Goal: Find specific page/section: Find specific page/section

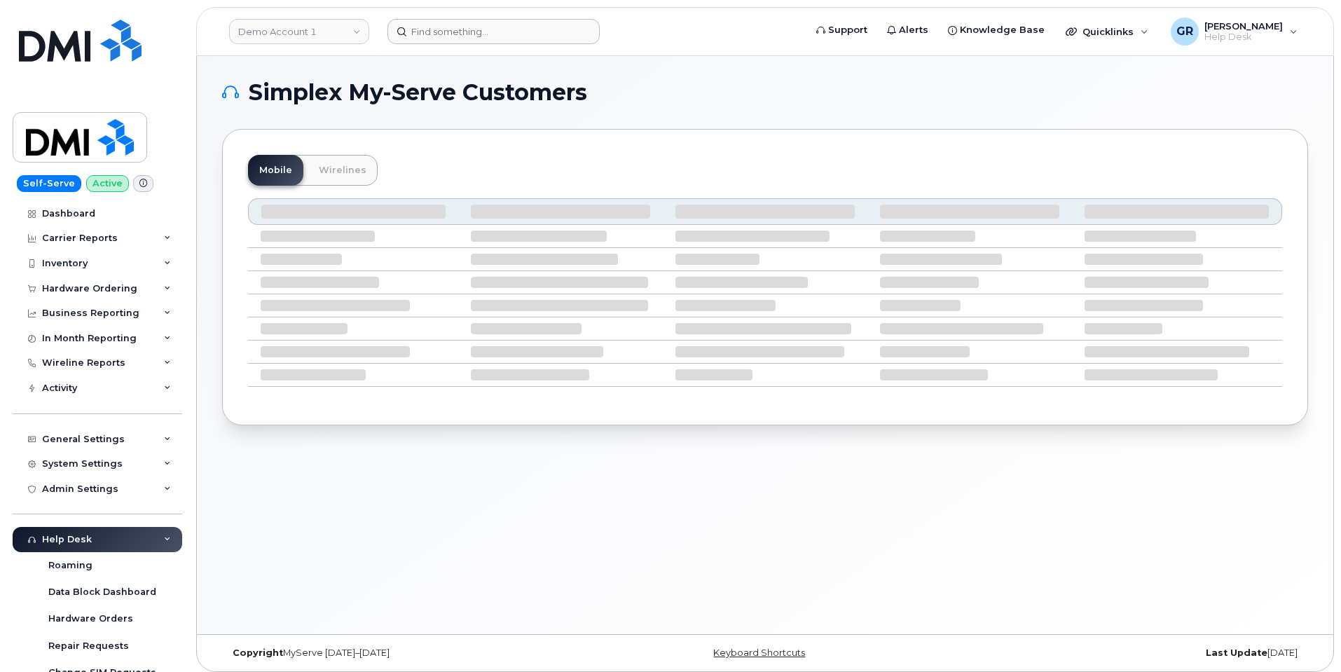
drag, startPoint x: 471, startPoint y: 46, endPoint x: 480, endPoint y: 26, distance: 21.6
click at [478, 30] on header "Demo Account 1 Support Alerts Knowledge Base Quicklinks Suspend / Cancel Device…" at bounding box center [765, 31] width 1138 height 49
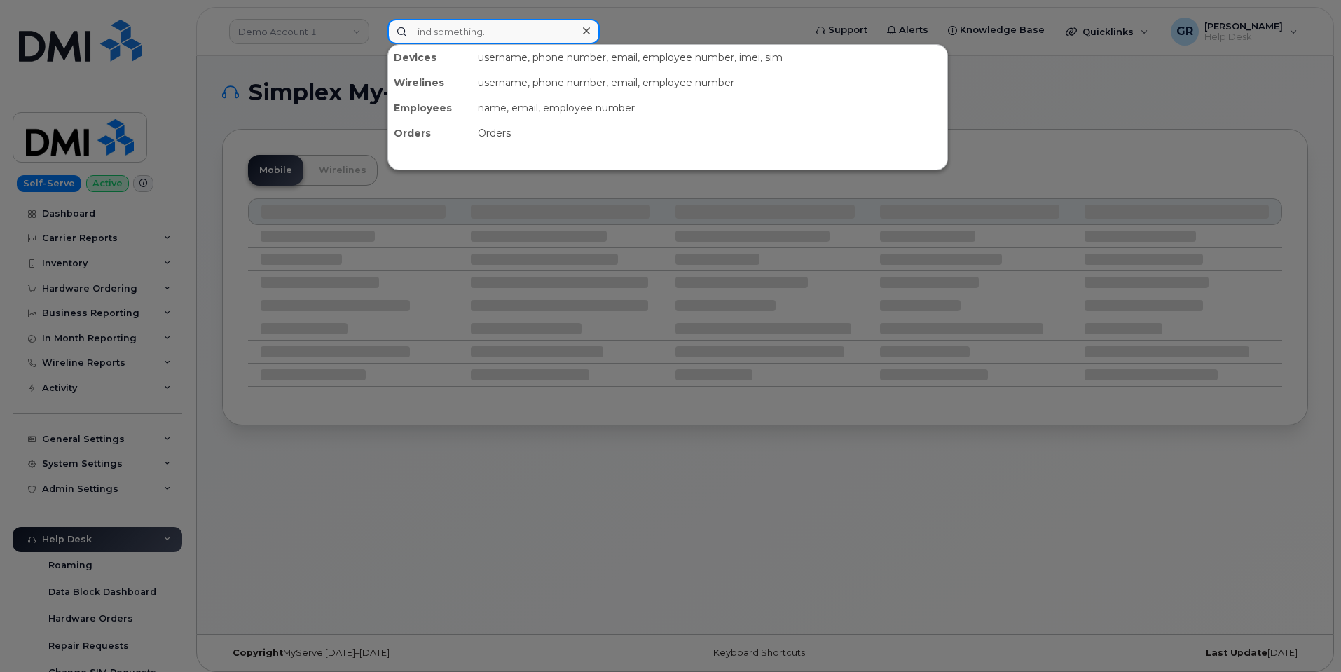
click at [481, 25] on input at bounding box center [493, 31] width 212 height 25
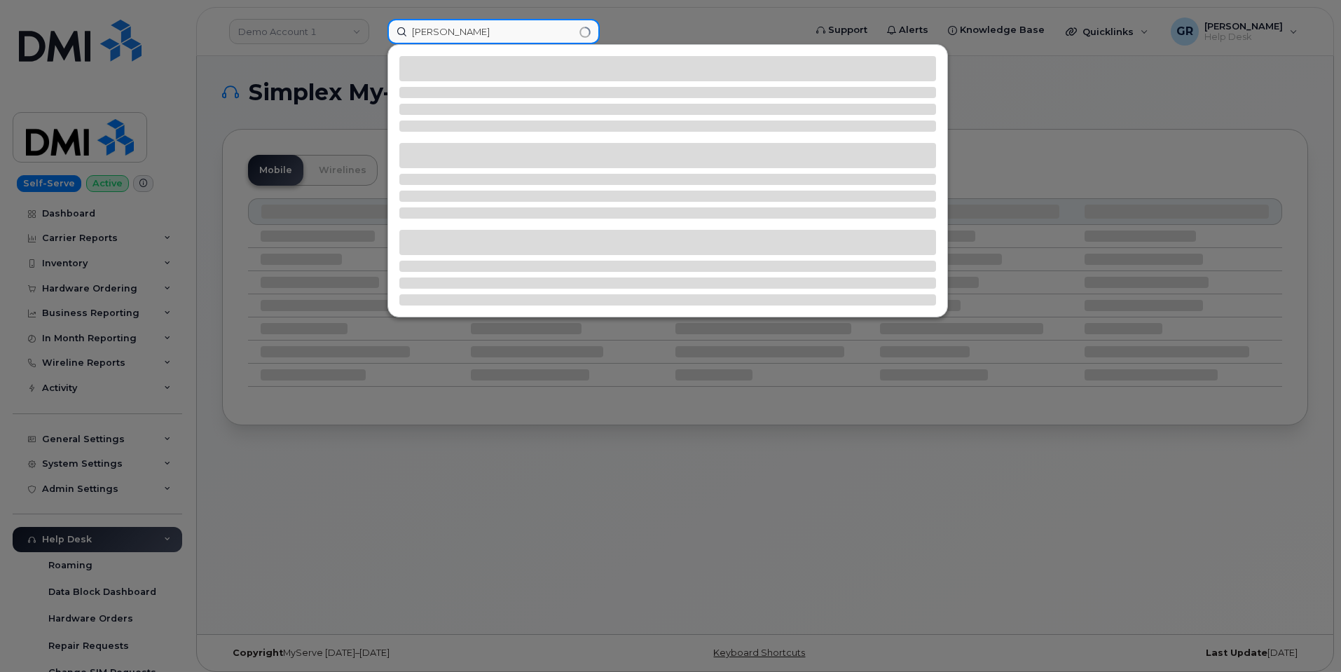
type input "stephen stone"
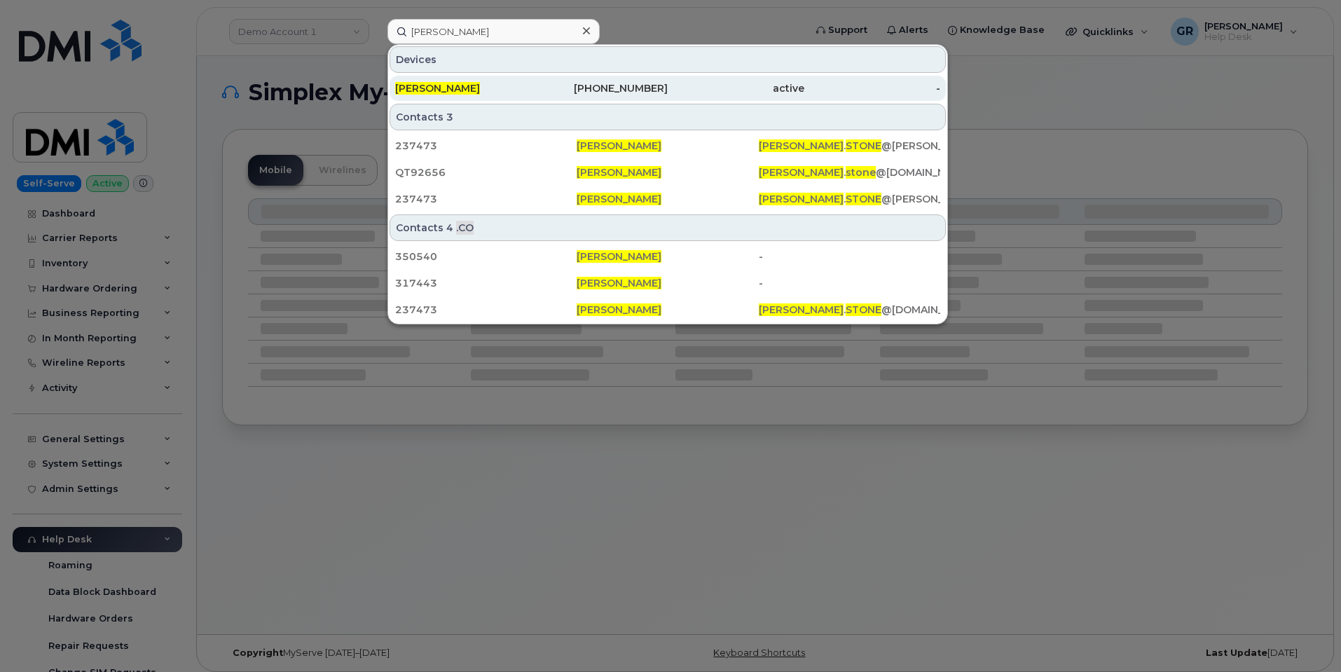
click at [544, 92] on div "864-434-7364" at bounding box center [600, 88] width 137 height 14
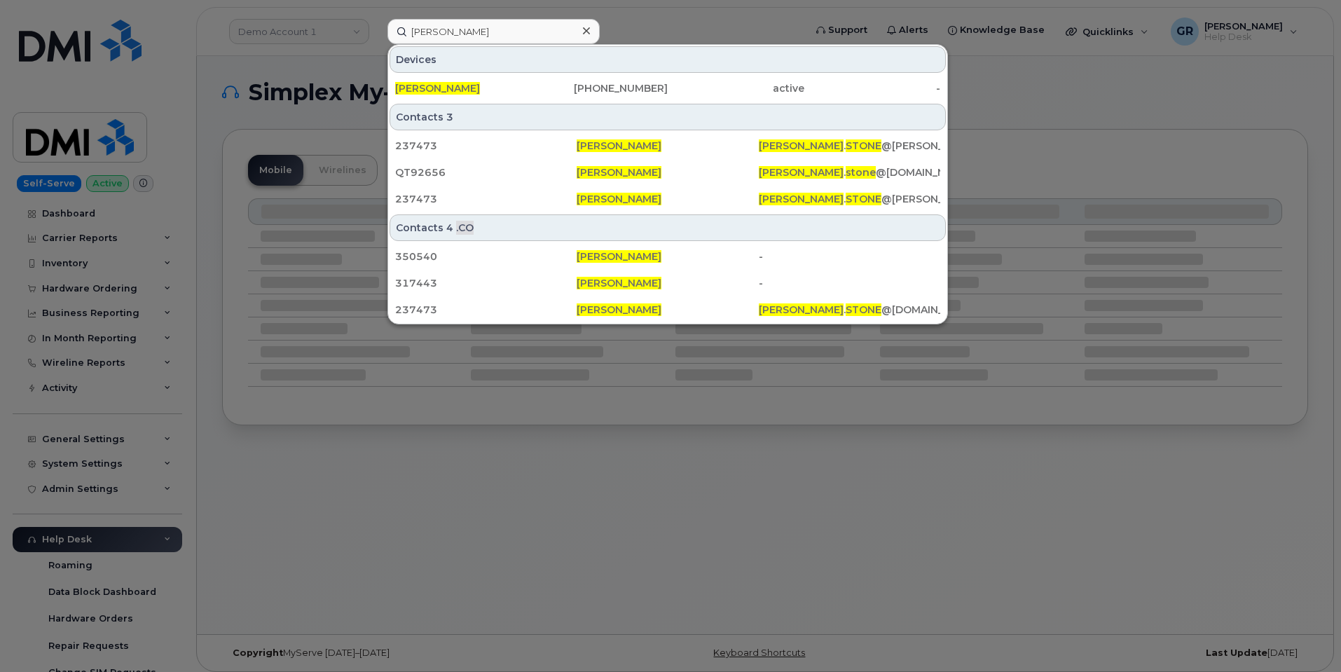
click at [539, 75] on div "Stephen Stone 864-434-7364 active -" at bounding box center [667, 88] width 559 height 28
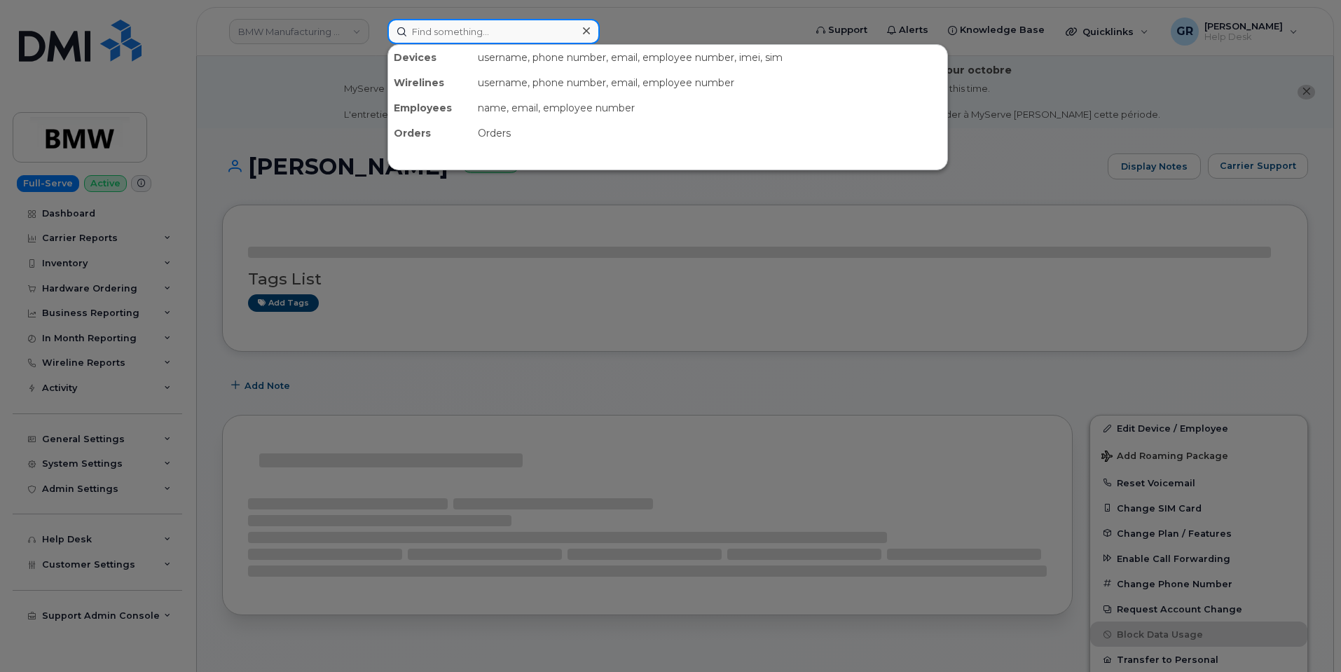
click at [457, 21] on input at bounding box center [493, 31] width 212 height 25
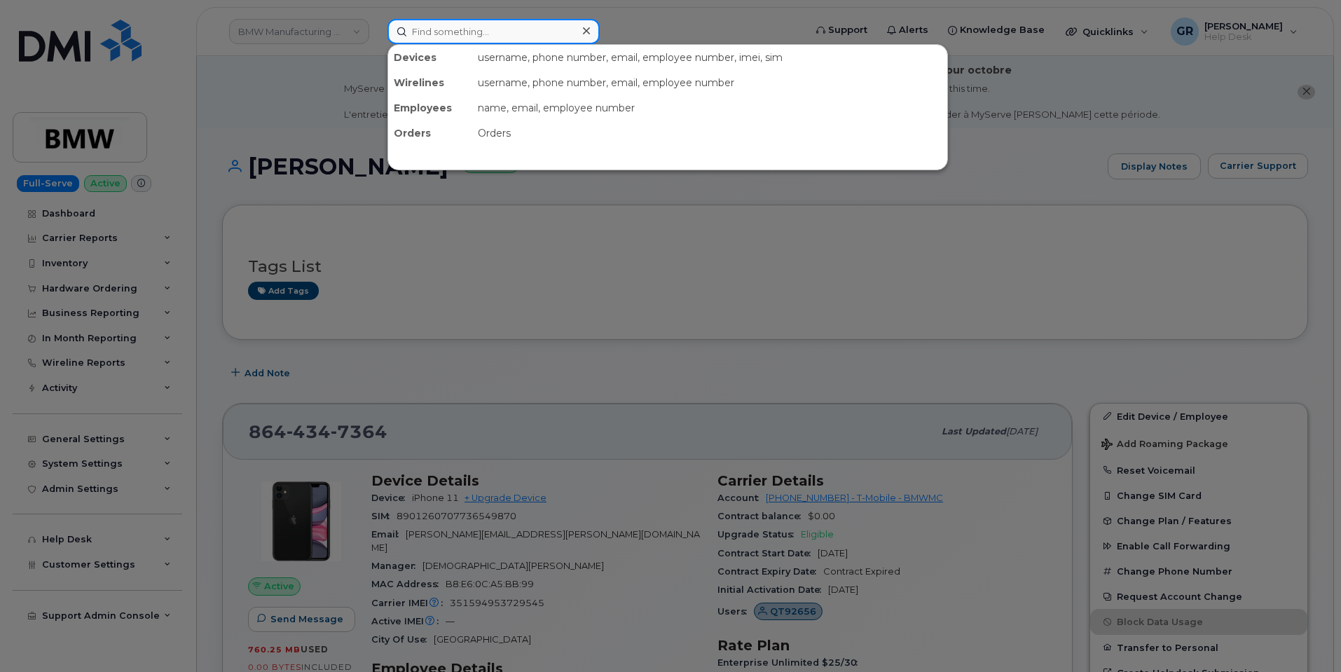
click at [492, 37] on input at bounding box center [493, 31] width 212 height 25
click at [216, 69] on div at bounding box center [670, 336] width 1341 height 672
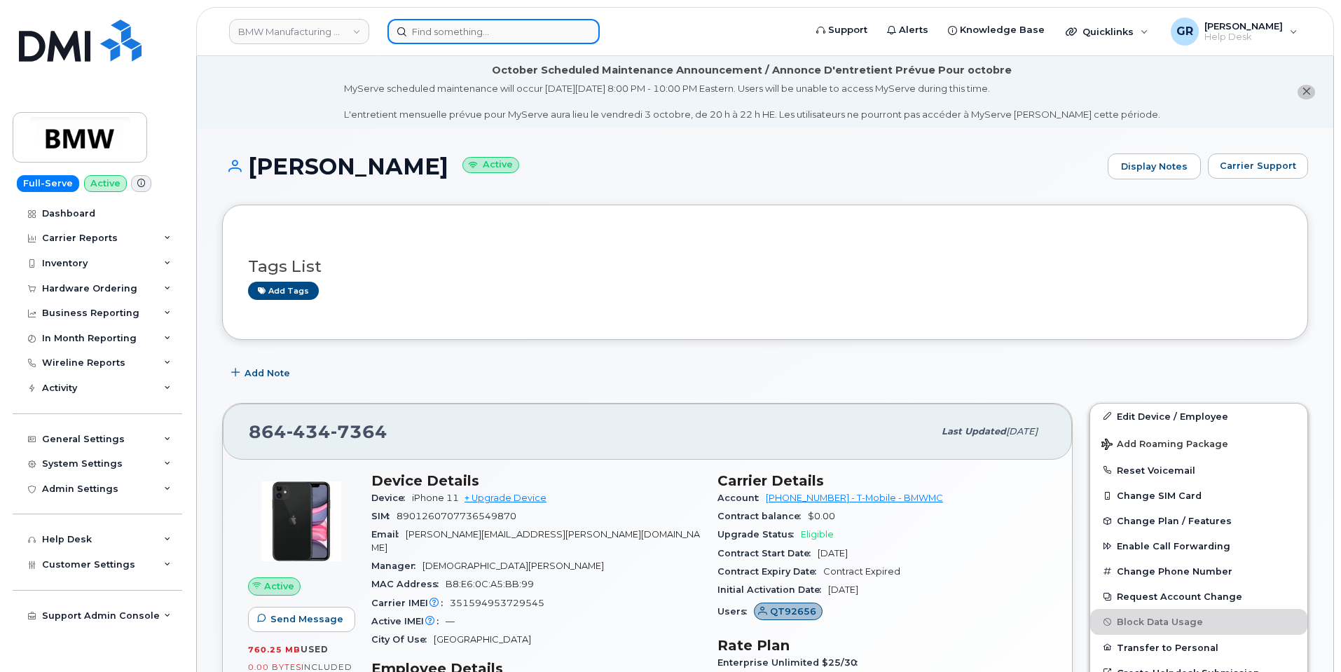
click at [485, 24] on input at bounding box center [493, 31] width 212 height 25
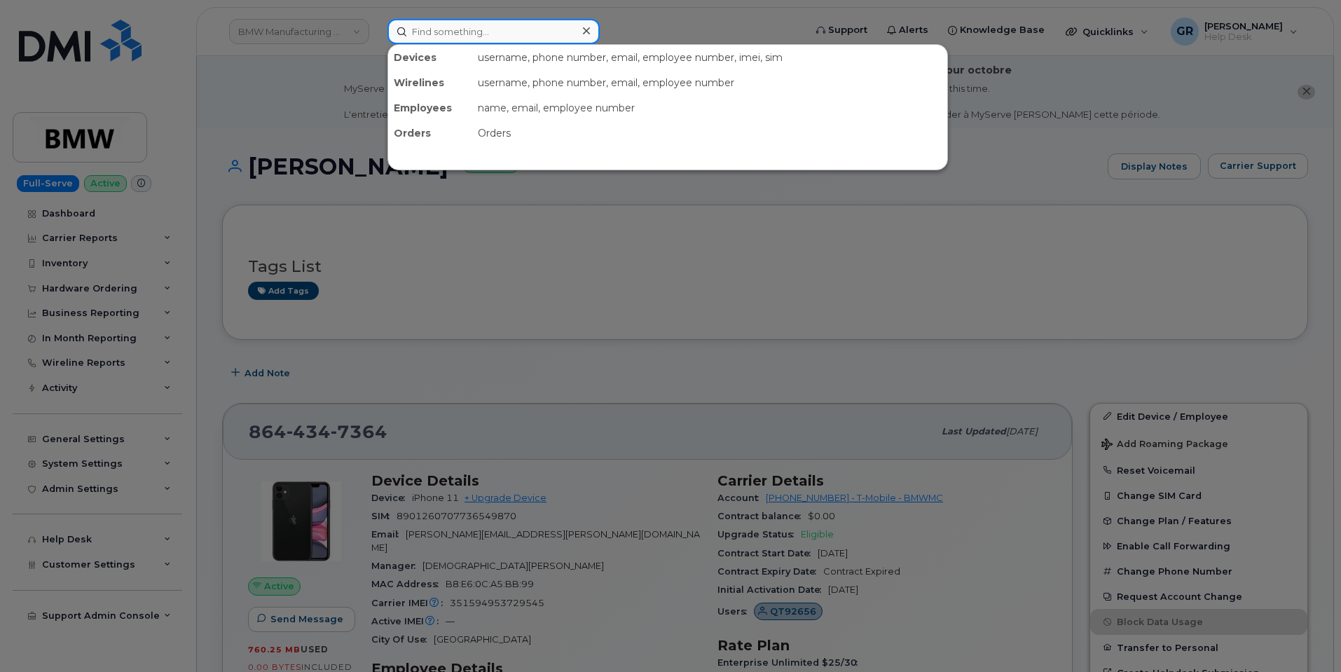
paste input "6263920200"
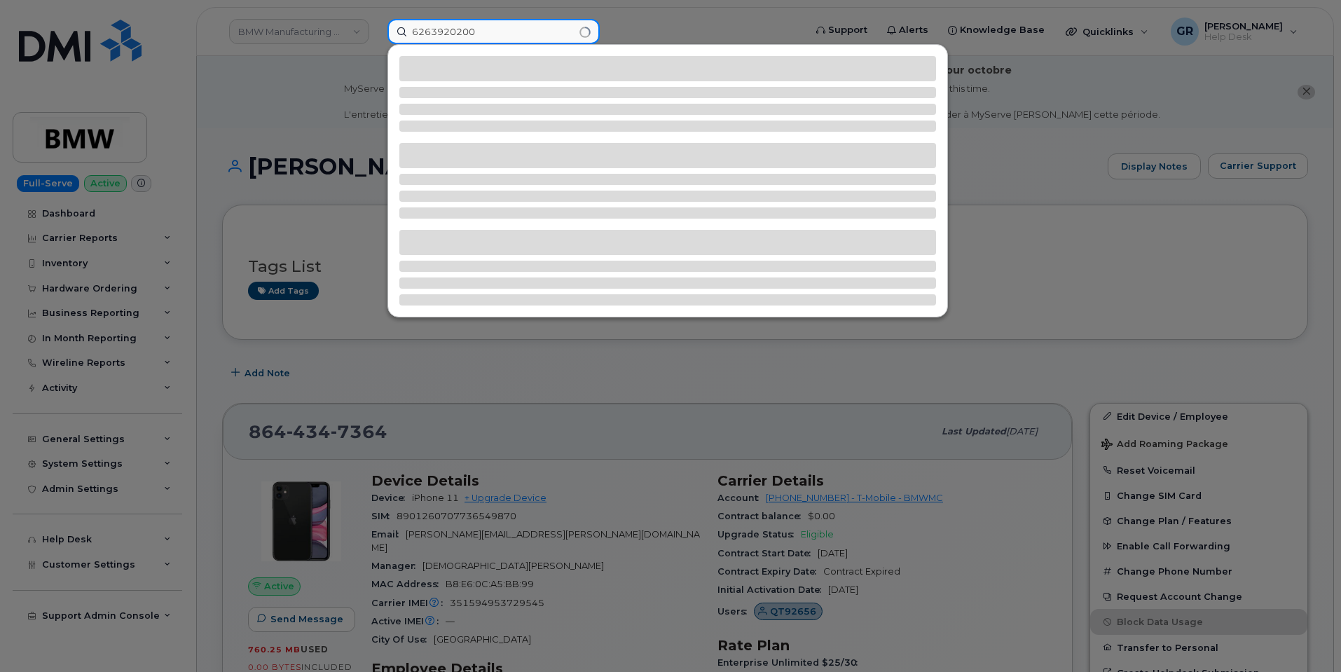
type input "6263920200"
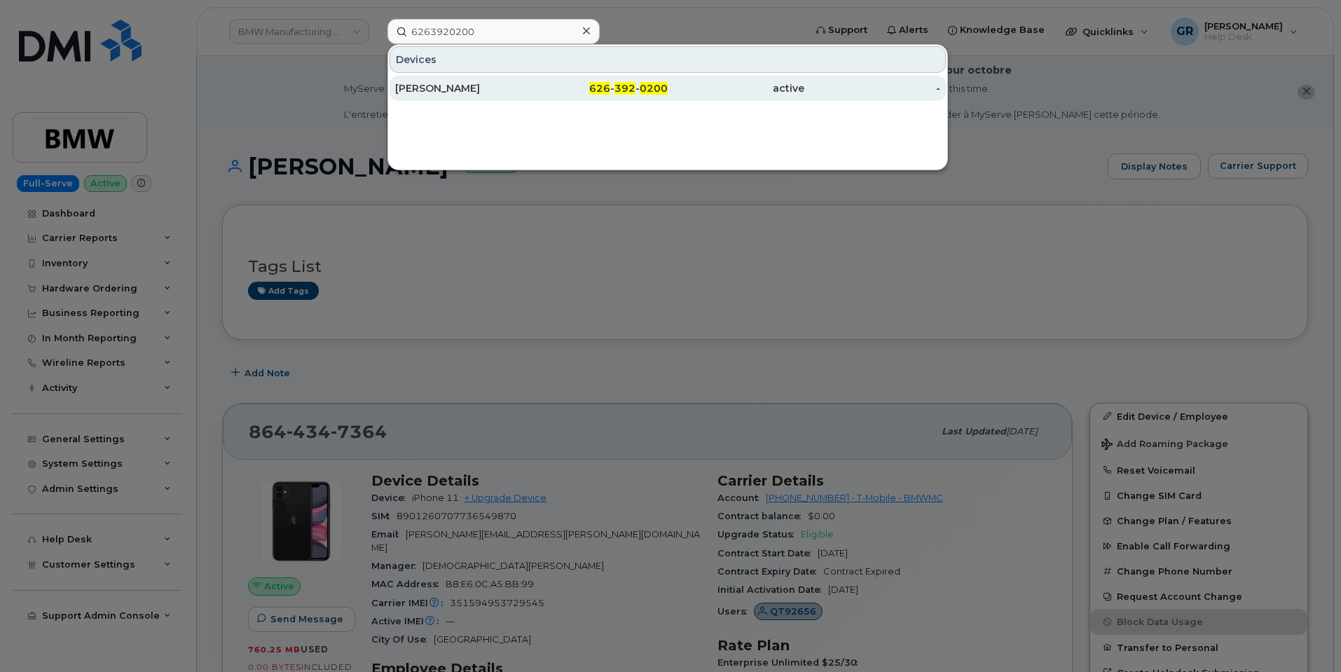
click at [583, 88] on div "626 - 392 - 0200" at bounding box center [600, 88] width 137 height 14
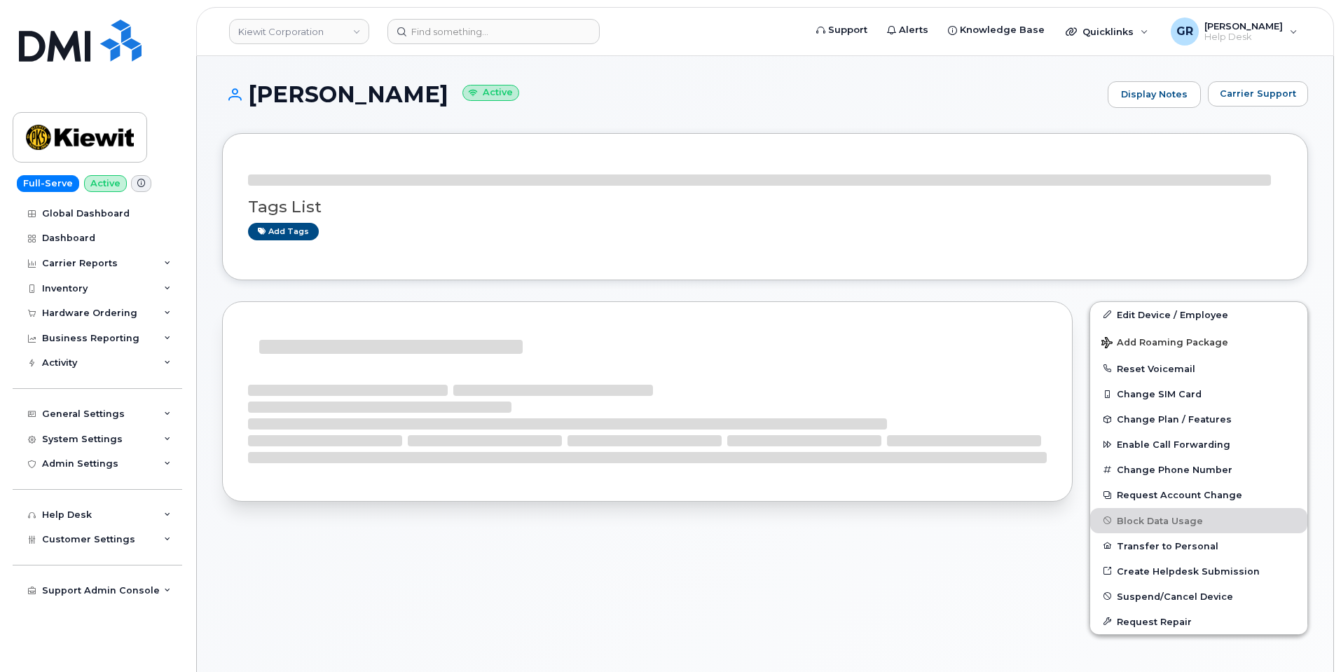
click at [551, 103] on h1 "STEVE STONE Active" at bounding box center [661, 94] width 878 height 25
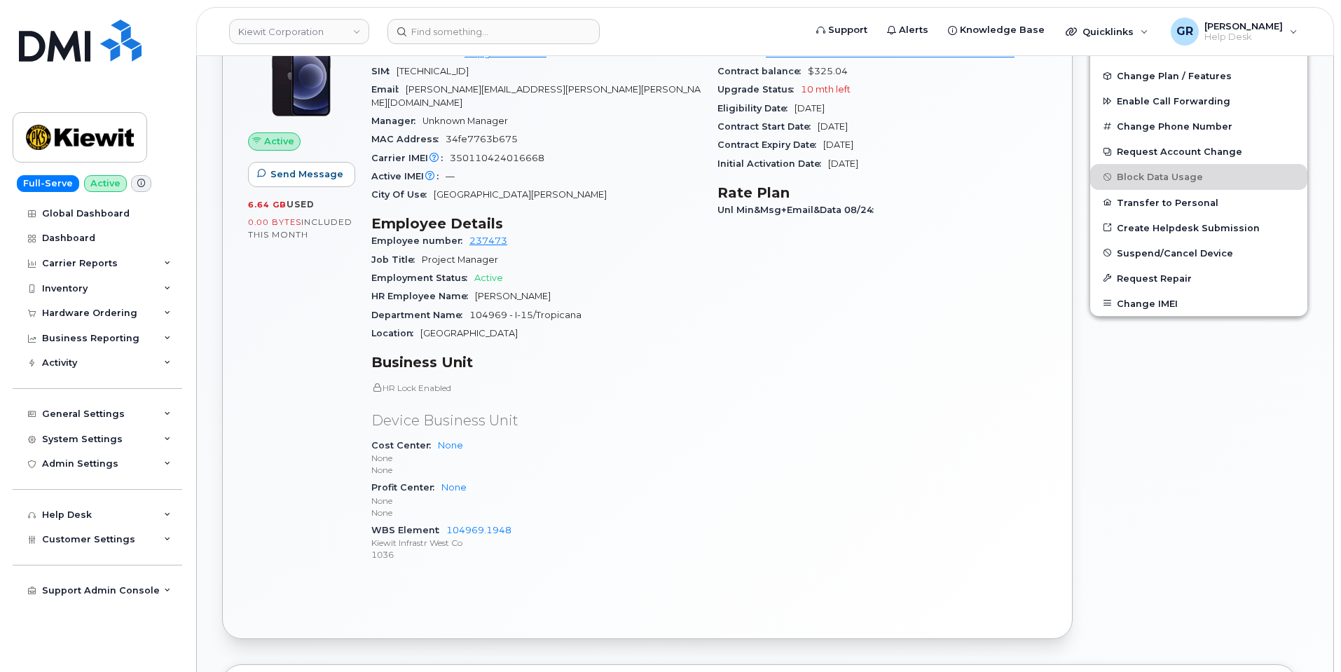
scroll to position [420, 0]
